Goal: Transaction & Acquisition: Purchase product/service

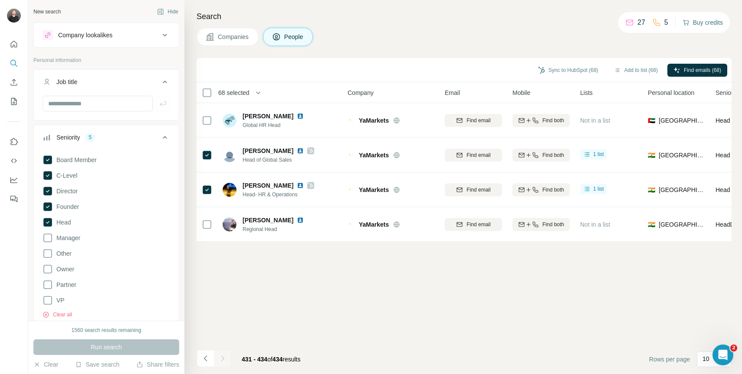
click at [698, 26] on button "Buy credits" at bounding box center [703, 22] width 40 height 12
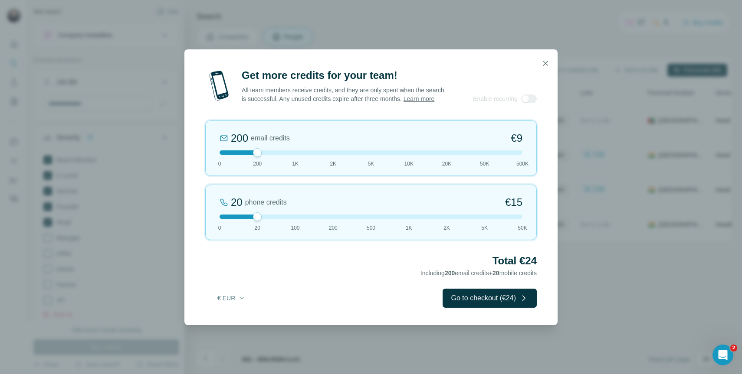
drag, startPoint x: 251, startPoint y: 219, endPoint x: 175, endPoint y: 218, distance: 75.5
click at [175, 218] on div "Get more credits for your team! All team members receive credits, and they are …" at bounding box center [371, 187] width 742 height 374
drag, startPoint x: 261, startPoint y: 223, endPoint x: 220, endPoint y: 220, distance: 40.9
click at [220, 220] on div at bounding box center [219, 217] width 9 height 9
click at [543, 44] on div "Get more credits for your team! All team members receive credits, and they are …" at bounding box center [371, 187] width 742 height 374
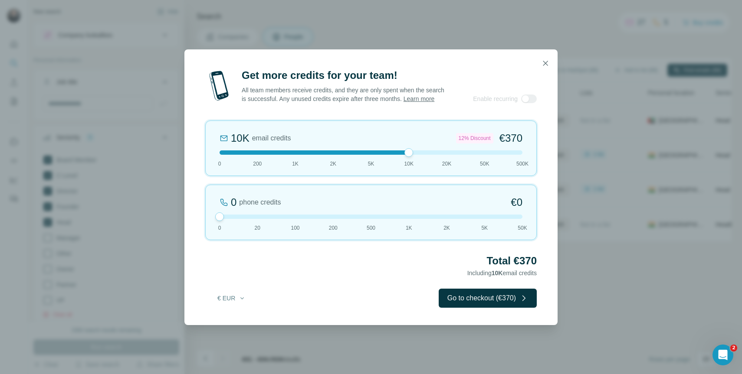
drag, startPoint x: 255, startPoint y: 153, endPoint x: 416, endPoint y: 155, distance: 160.6
click at [416, 155] on div at bounding box center [371, 153] width 303 height 4
drag, startPoint x: 416, startPoint y: 155, endPoint x: 373, endPoint y: 153, distance: 42.6
click at [373, 153] on div "10K email credits 12% Discount €370 0 200 1K 2K 5K 10K 20K 50K 500K" at bounding box center [371, 149] width 332 height 56
drag, startPoint x: 368, startPoint y: 155, endPoint x: 328, endPoint y: 156, distance: 39.9
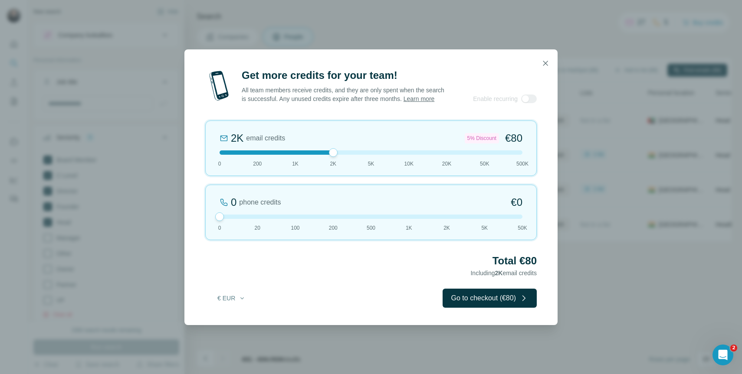
click at [328, 155] on div at bounding box center [371, 153] width 303 height 4
drag, startPoint x: 331, startPoint y: 156, endPoint x: 309, endPoint y: 156, distance: 22.1
click at [309, 155] on div at bounding box center [371, 153] width 303 height 4
click at [300, 155] on div at bounding box center [371, 153] width 303 height 4
drag, startPoint x: 300, startPoint y: 158, endPoint x: 345, endPoint y: 154, distance: 44.4
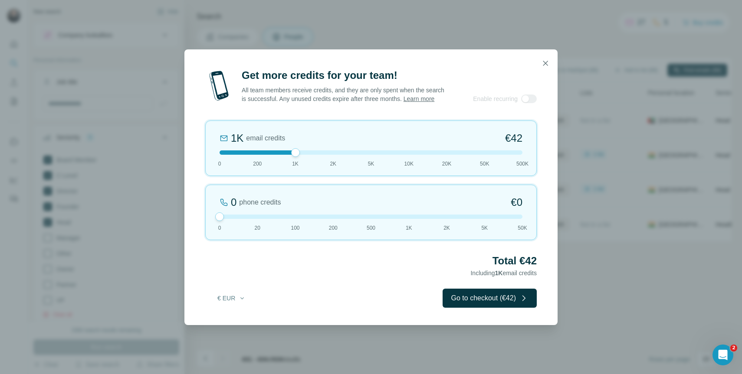
click at [345, 154] on div "1K email credits €42 0 200 1K 2K 5K 10K 20K 50K 500K" at bounding box center [371, 149] width 332 height 56
drag, startPoint x: 333, startPoint y: 156, endPoint x: 259, endPoint y: 155, distance: 74.6
click at [259, 155] on div at bounding box center [257, 152] width 9 height 9
click at [295, 155] on div at bounding box center [371, 153] width 303 height 4
click at [295, 157] on div at bounding box center [295, 152] width 9 height 9
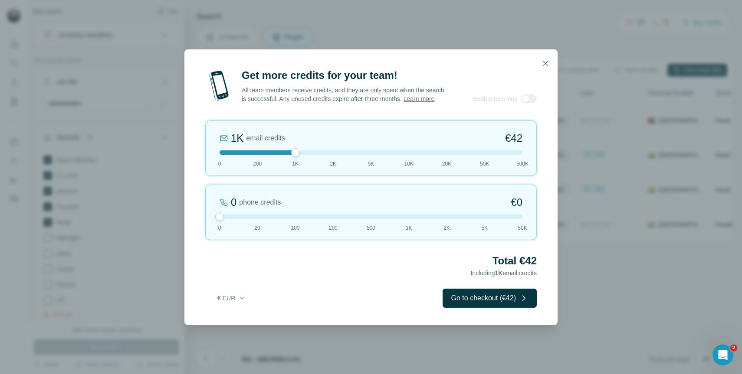
click at [331, 162] on div "1K email credits €42 0 200 1K 2K 5K 10K 20K 50K 500K" at bounding box center [371, 149] width 332 height 56
click at [332, 157] on div at bounding box center [333, 152] width 9 height 9
click at [246, 159] on div "2K email credits 5% Discount €80 0 200 1K 2K 5K 10K 20K 50K 500K" at bounding box center [371, 149] width 332 height 56
click at [207, 157] on div "200 email credits €9 0 200 1K 2K 5K 10K 20K 50K 500K" at bounding box center [371, 149] width 332 height 56
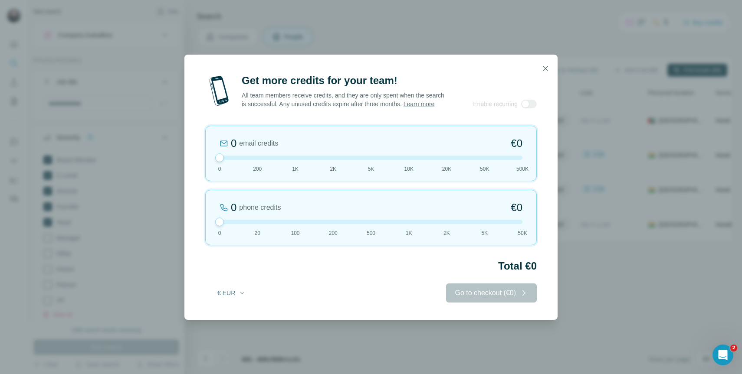
click at [243, 166] on div "0 email credits €0 0 200 1K 2K 5K 10K 20K 50K 500K" at bounding box center [371, 154] width 332 height 56
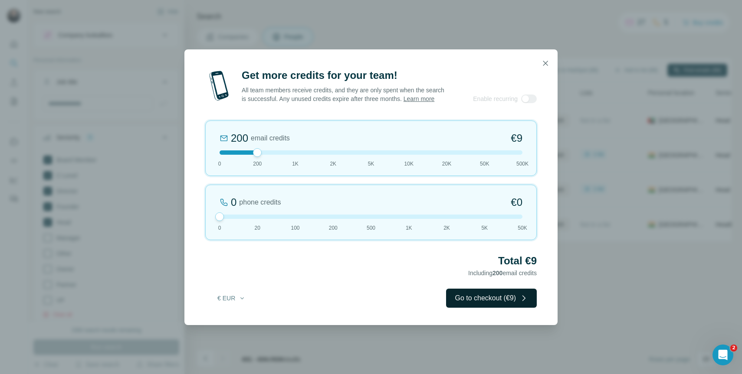
click at [510, 308] on button "Go to checkout (€9)" at bounding box center [491, 298] width 91 height 19
